Goal: Transaction & Acquisition: Purchase product/service

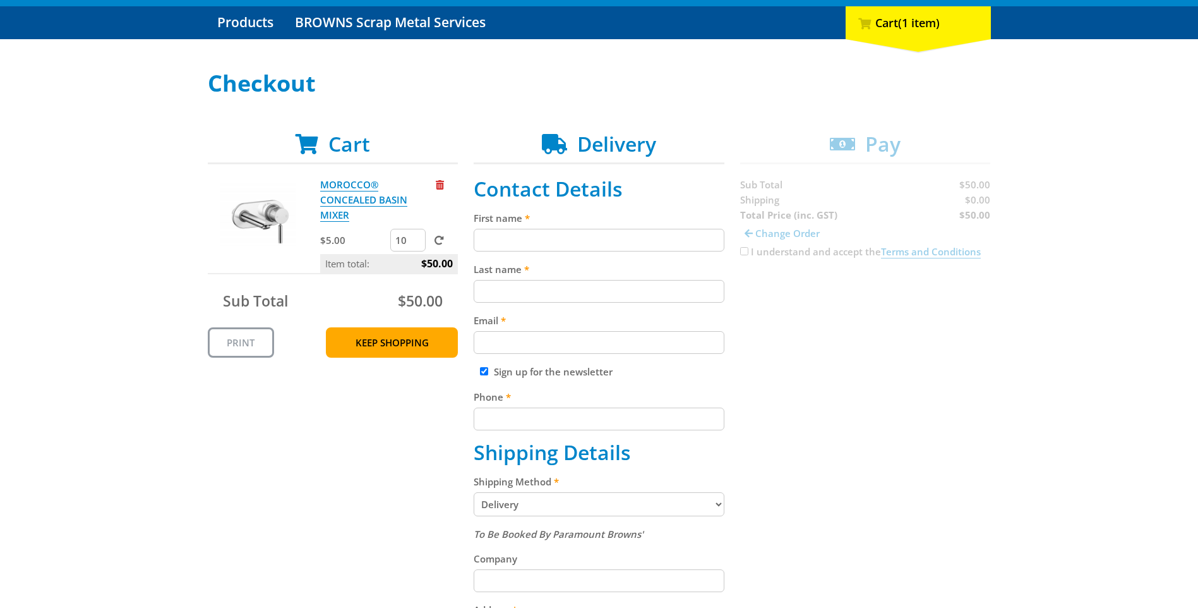
scroll to position [190, 0]
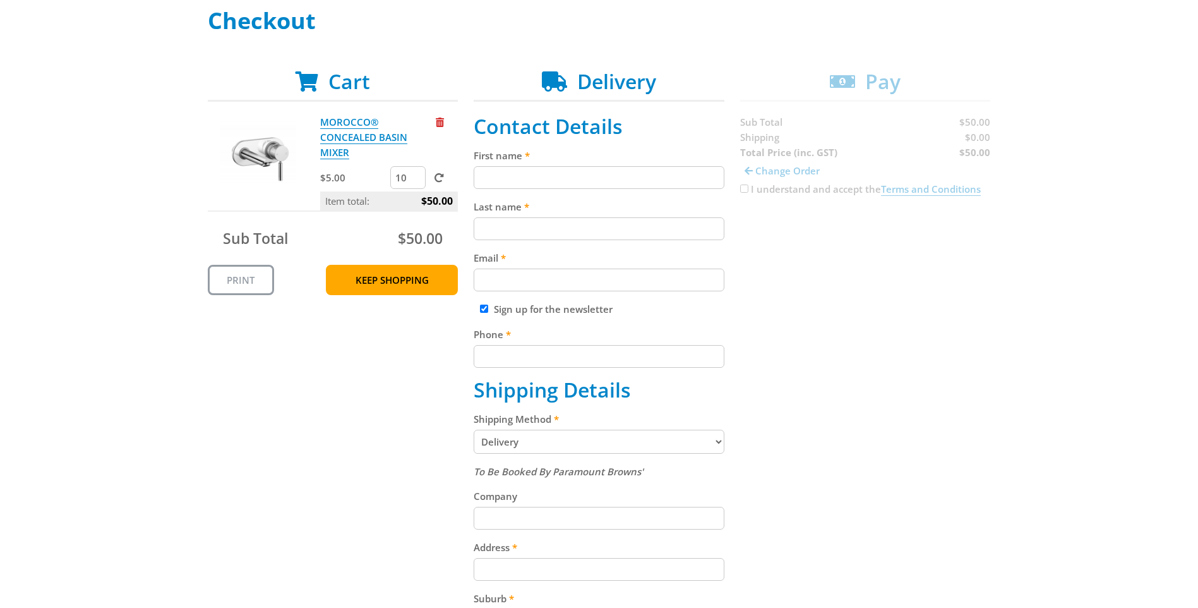
click at [403, 178] on input "10" at bounding box center [407, 177] width 35 height 23
click at [416, 176] on input "11" at bounding box center [407, 177] width 35 height 23
type input "26"
click at [416, 176] on input "26" at bounding box center [407, 177] width 35 height 23
click at [435, 179] on span at bounding box center [439, 177] width 9 height 9
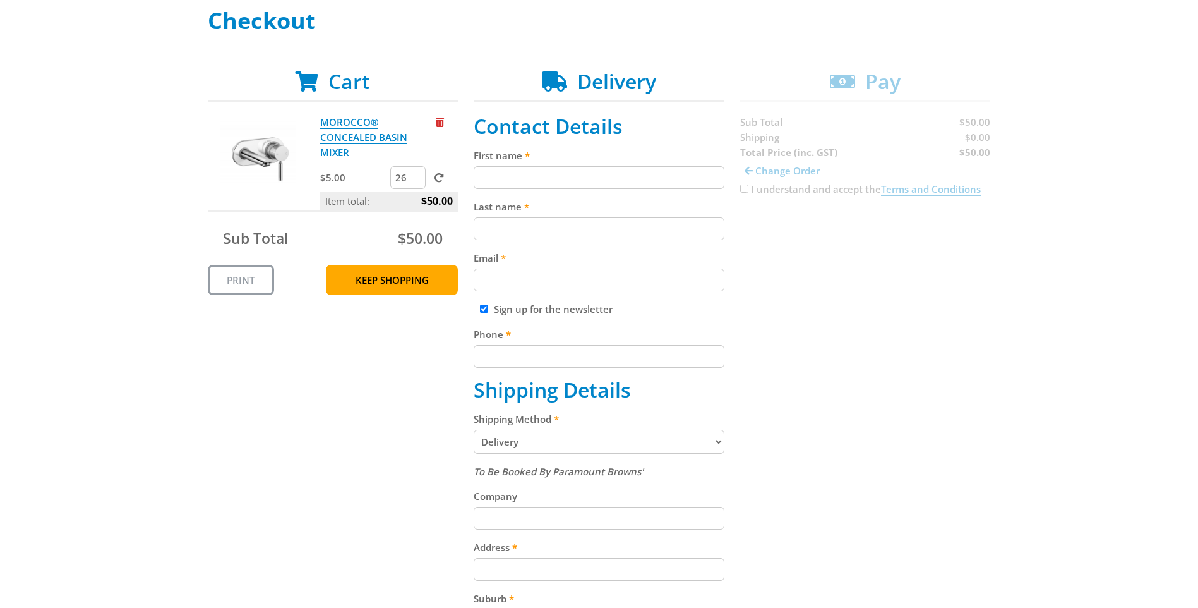
click at [0, 0] on input "submit" at bounding box center [0, 0] width 0 height 0
type input "69"
click at [417, 176] on input "69" at bounding box center [407, 177] width 35 height 23
click at [436, 176] on span at bounding box center [439, 177] width 9 height 9
click at [0, 0] on input "submit" at bounding box center [0, 0] width 0 height 0
